Goal: Task Accomplishment & Management: Use online tool/utility

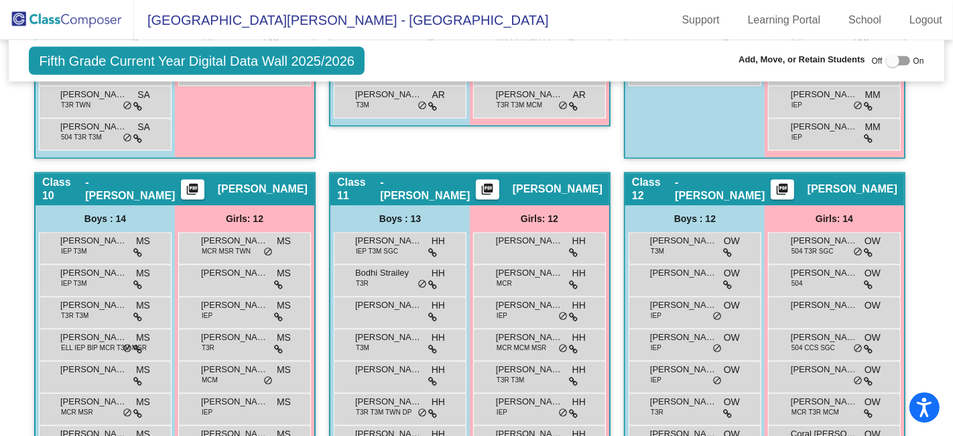
scroll to position [2085, 0]
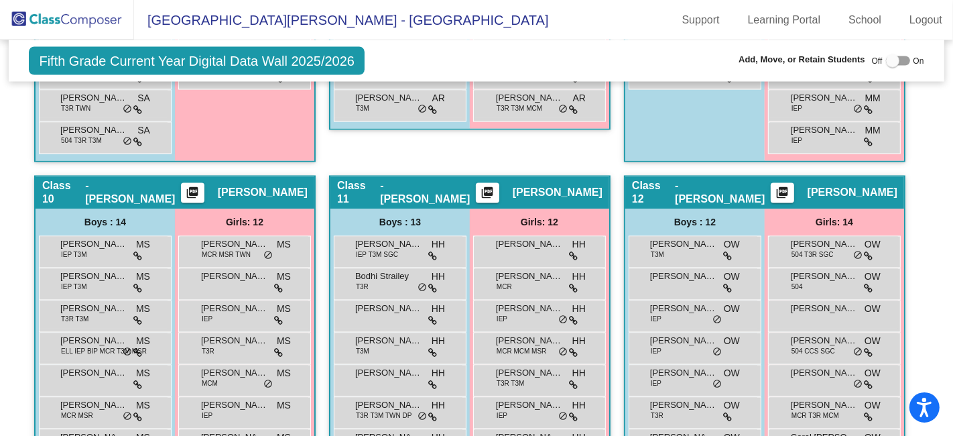
click at [86, 19] on img at bounding box center [67, 20] width 134 height 40
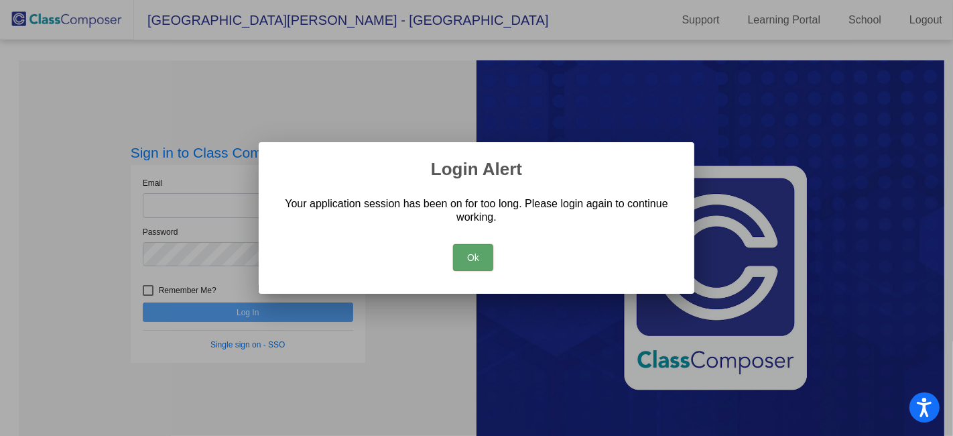
click at [481, 257] on button "Ok" at bounding box center [473, 257] width 40 height 27
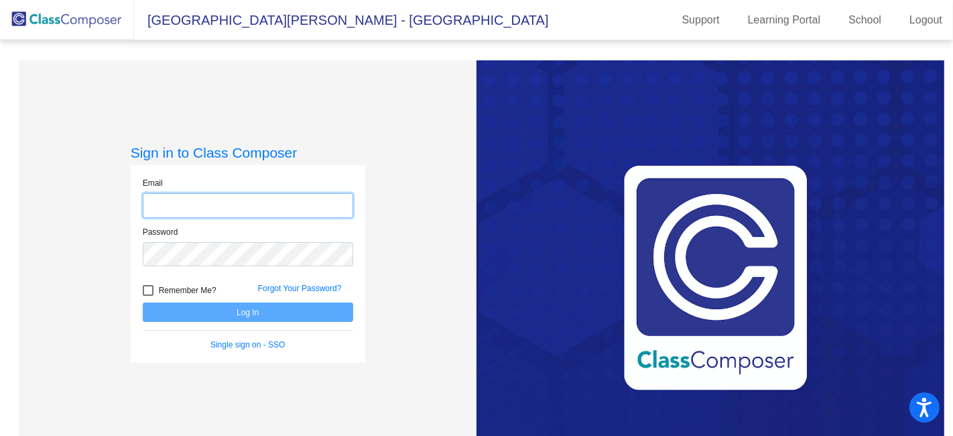
click at [257, 202] on input "email" at bounding box center [248, 205] width 210 height 25
type input "[EMAIL_ADDRESS][PERSON_NAME][DOMAIN_NAME]"
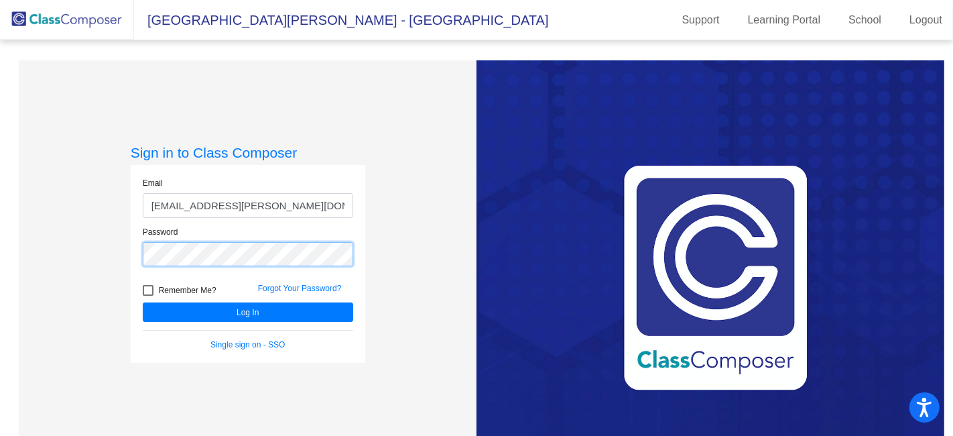
click at [143, 302] on button "Log In" at bounding box center [248, 311] width 210 height 19
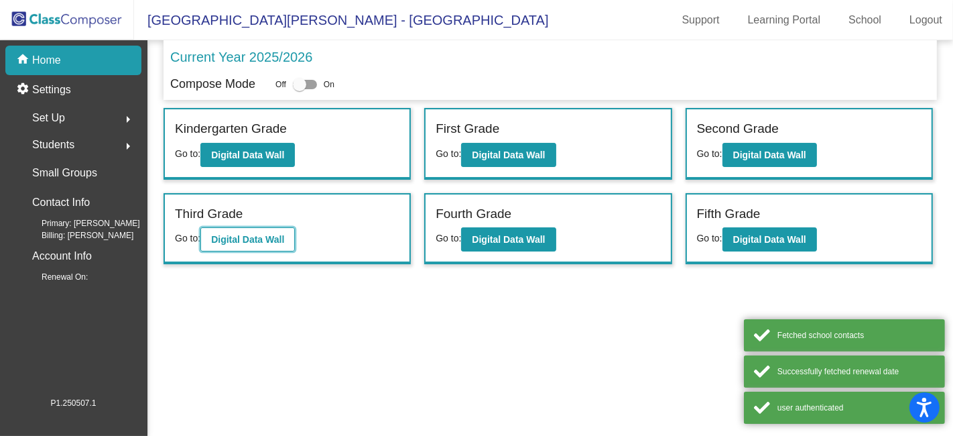
click at [269, 239] on b "Digital Data Wall" at bounding box center [247, 239] width 73 height 11
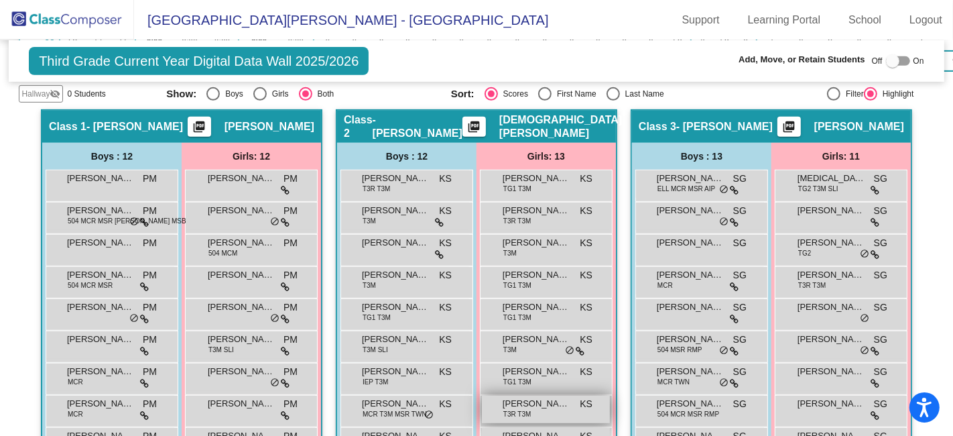
scroll to position [521, 0]
